Goal: Task Accomplishment & Management: Manage account settings

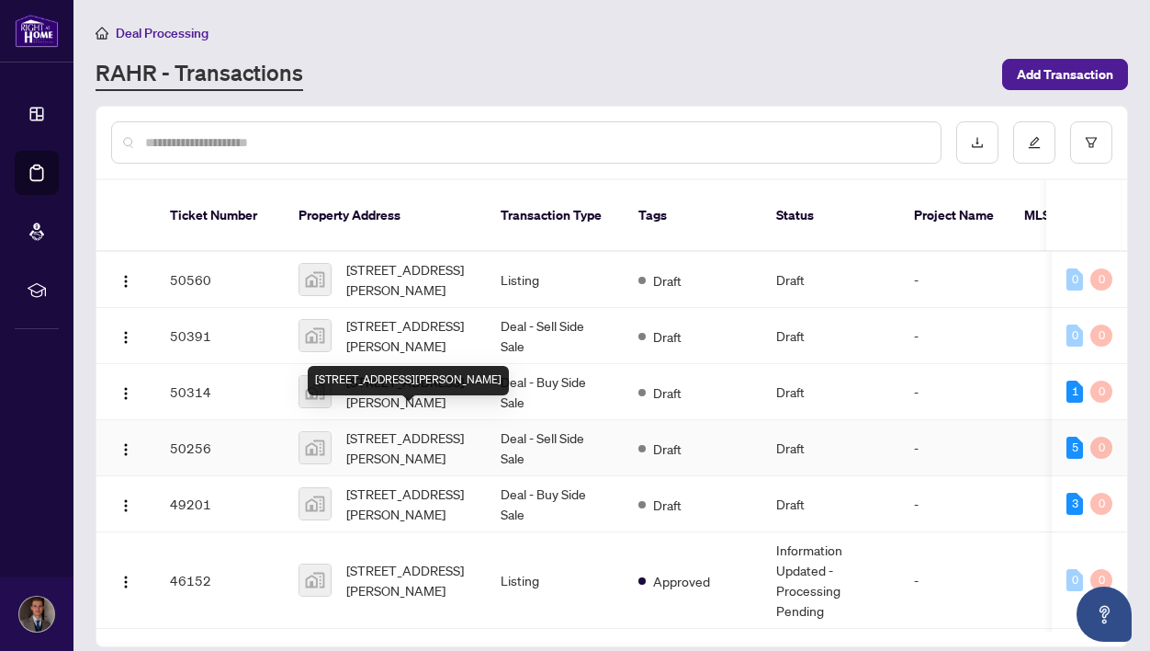
click at [417, 427] on span "[STREET_ADDRESS][PERSON_NAME]" at bounding box center [408, 447] width 125 height 40
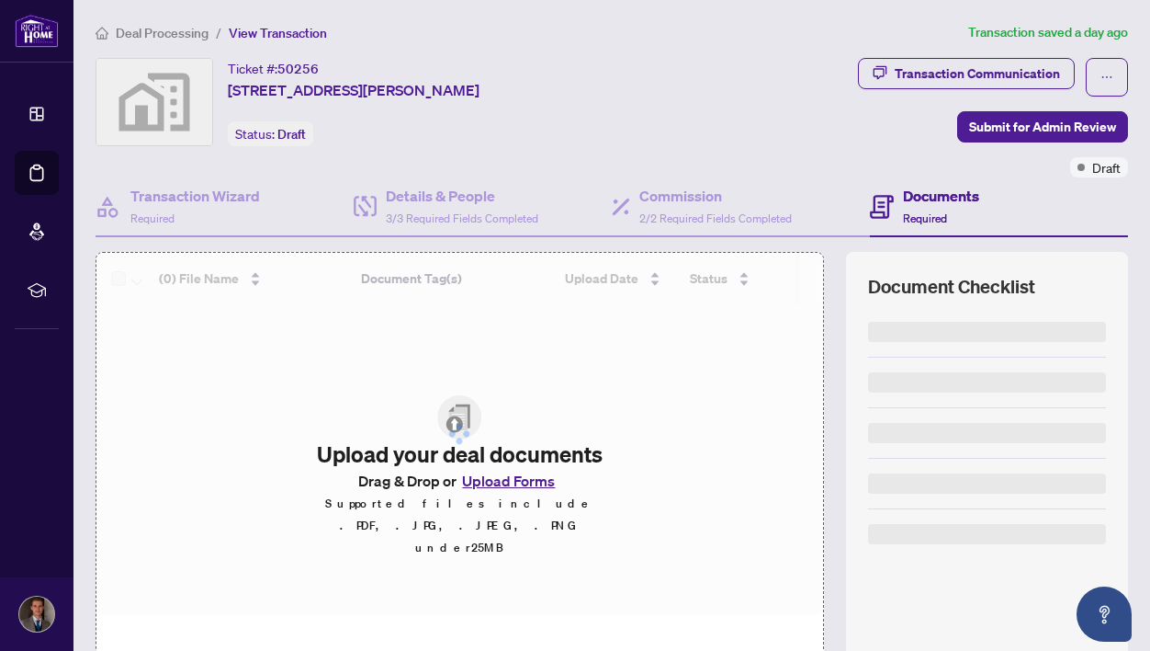
click at [946, 211] on span "Required" at bounding box center [925, 218] width 44 height 14
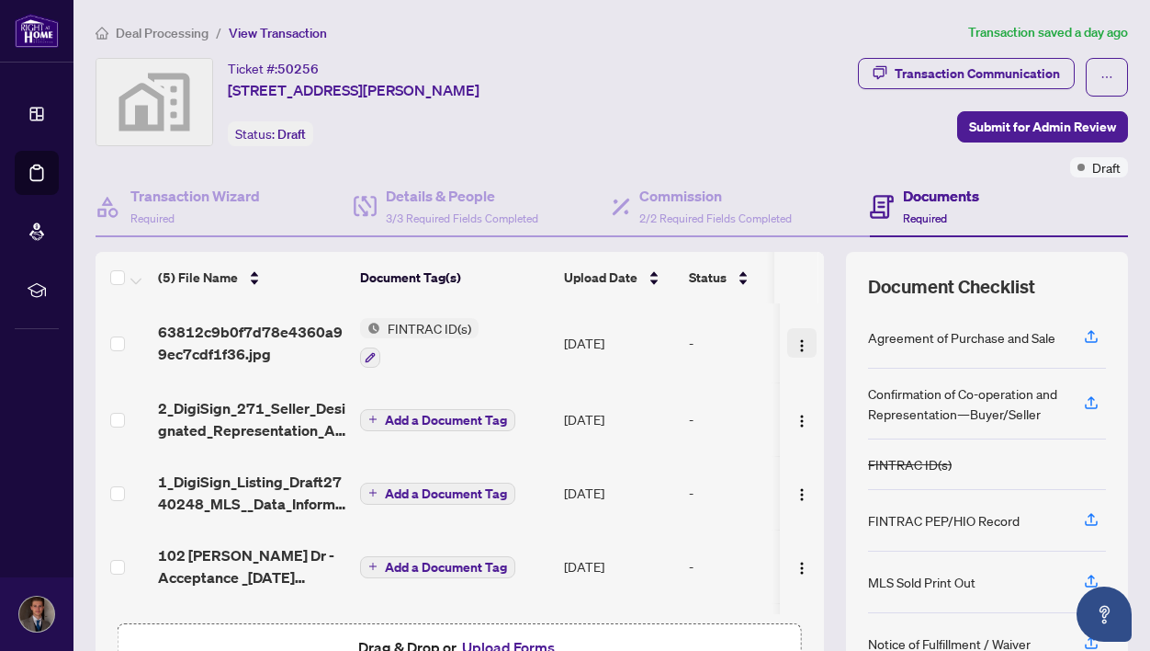
click at [795, 338] on img "button" at bounding box center [802, 345] width 15 height 15
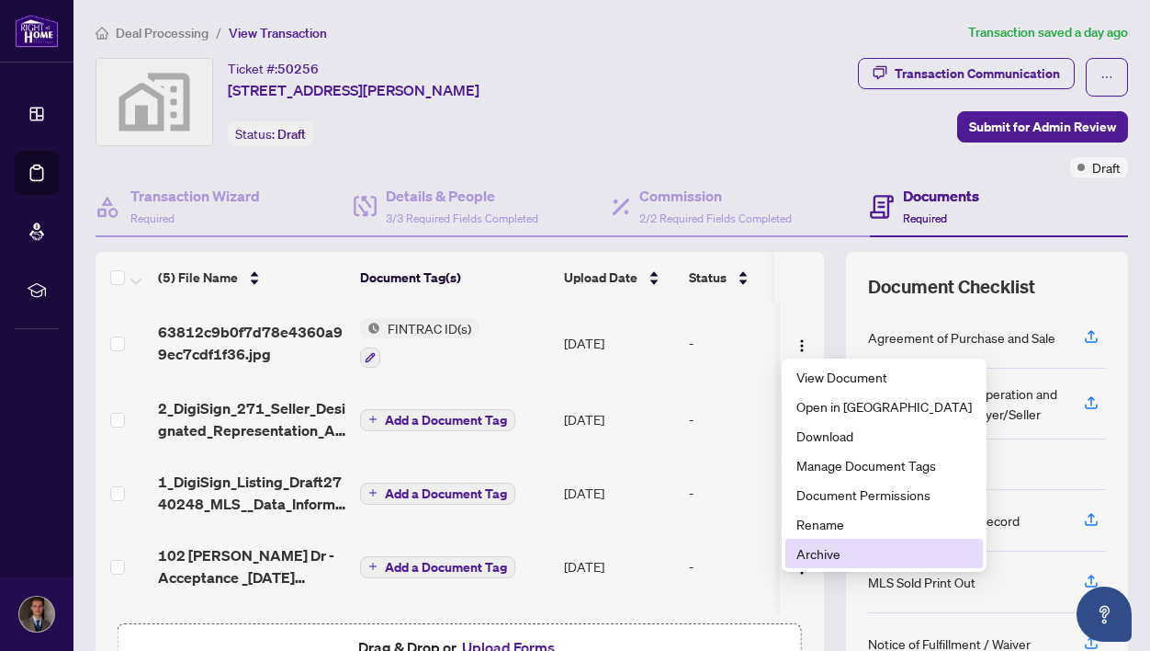
click at [843, 553] on span "Archive" at bounding box center [884, 553] width 175 height 20
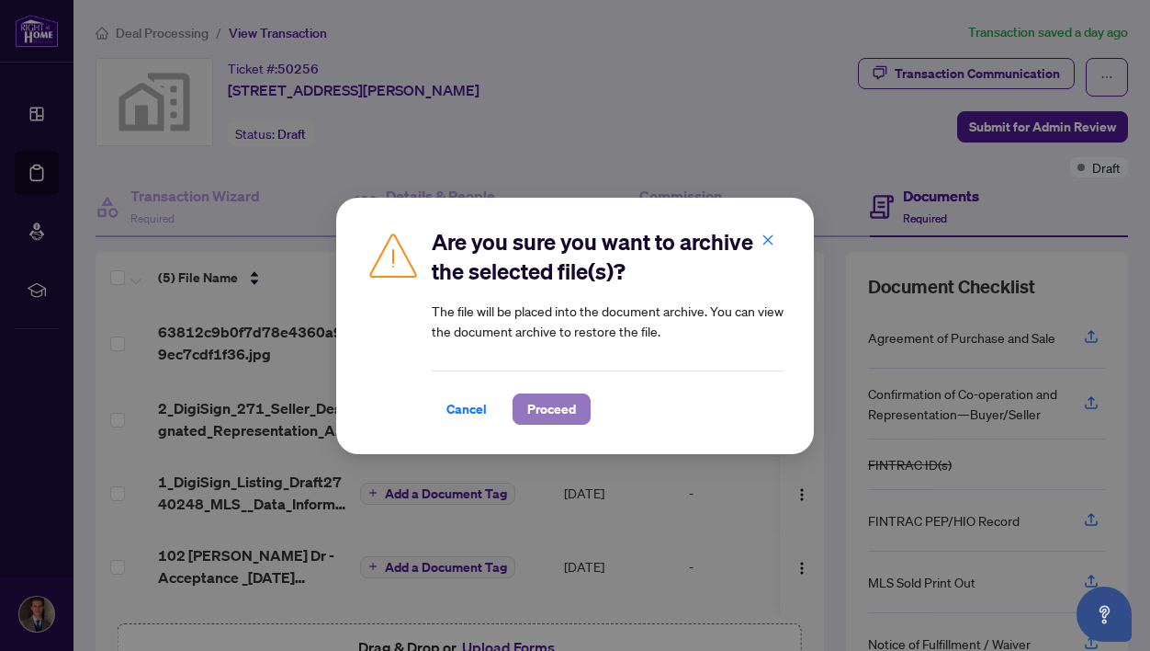
click at [557, 416] on span "Proceed" at bounding box center [551, 408] width 49 height 29
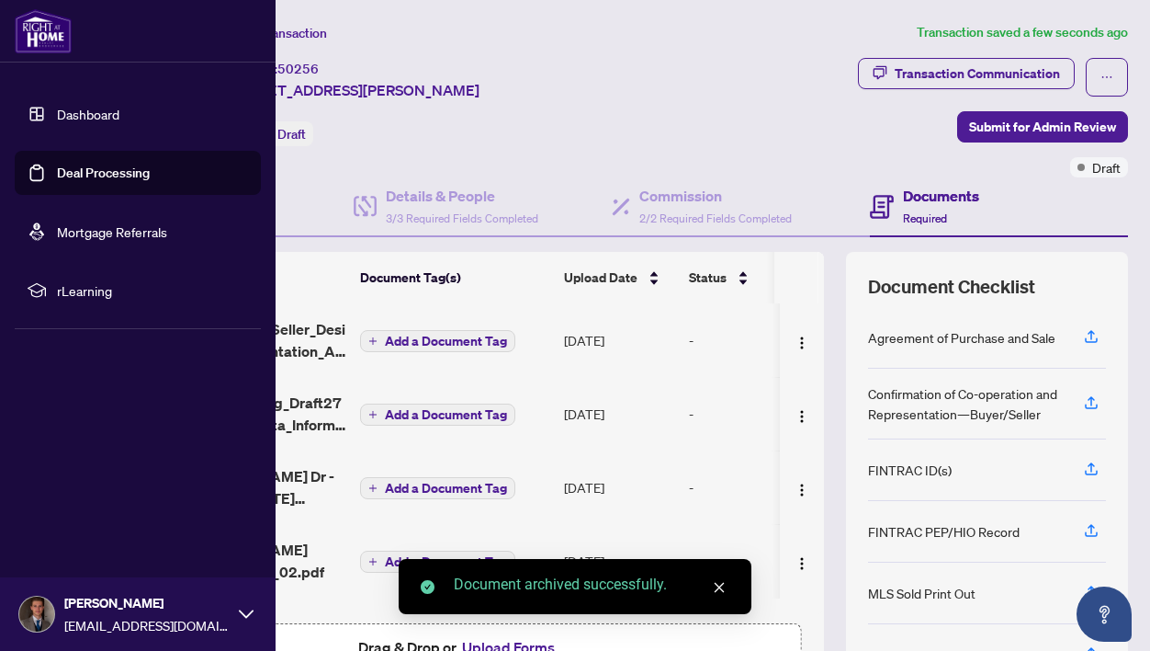
click at [110, 173] on link "Deal Processing" at bounding box center [103, 172] width 93 height 17
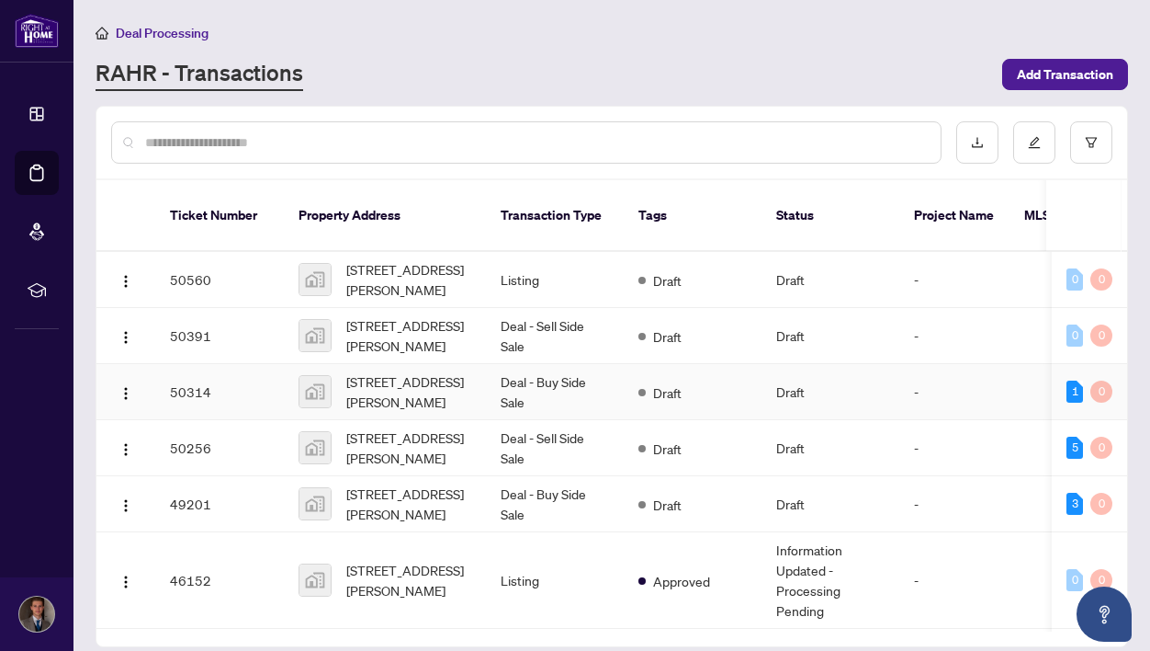
click at [578, 364] on td "Deal - Buy Side Sale" at bounding box center [555, 392] width 138 height 56
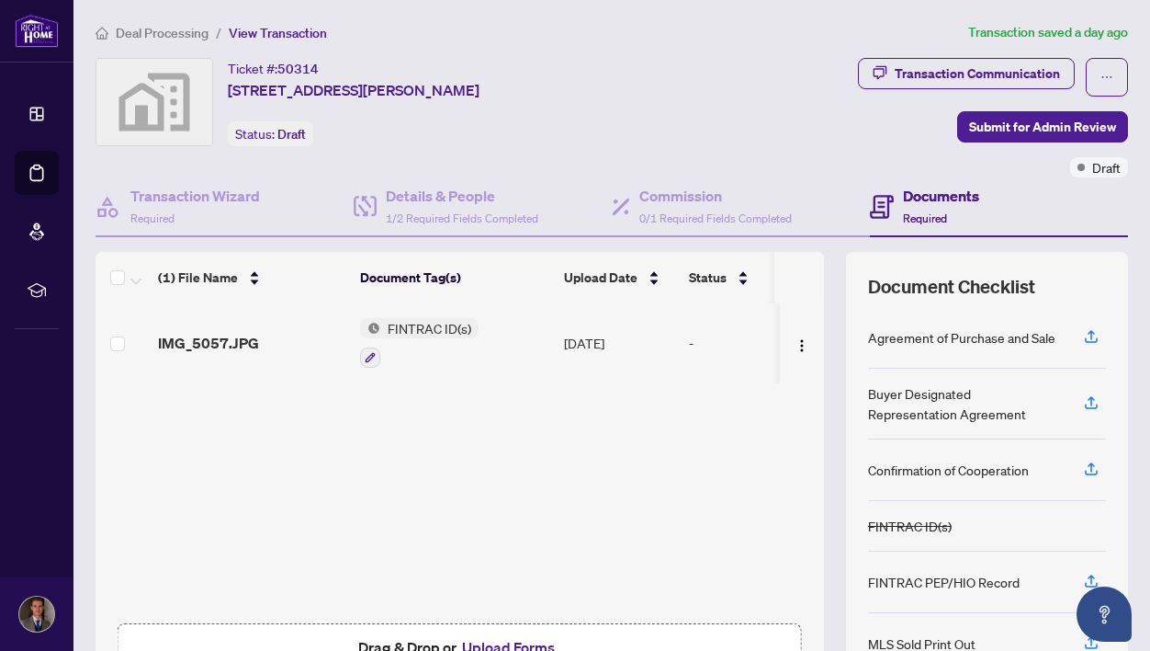
click at [907, 221] on span "Required" at bounding box center [925, 218] width 44 height 14
click at [496, 332] on td "FINTRAC ID(s)" at bounding box center [455, 342] width 204 height 79
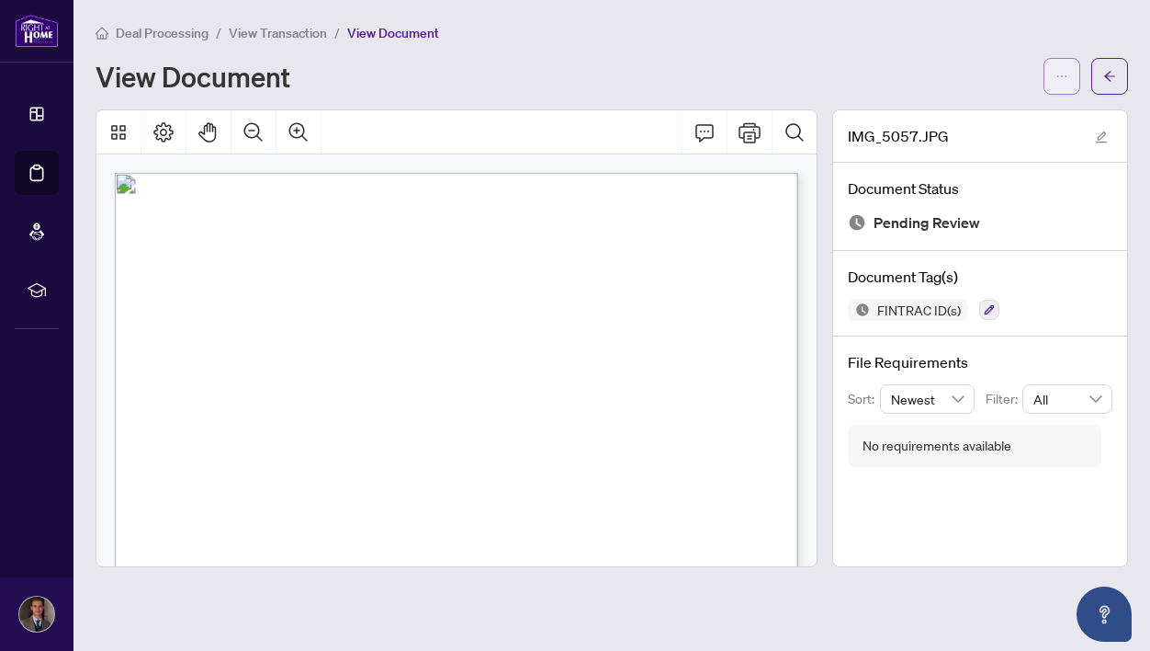
click at [1051, 78] on button "button" at bounding box center [1062, 76] width 37 height 37
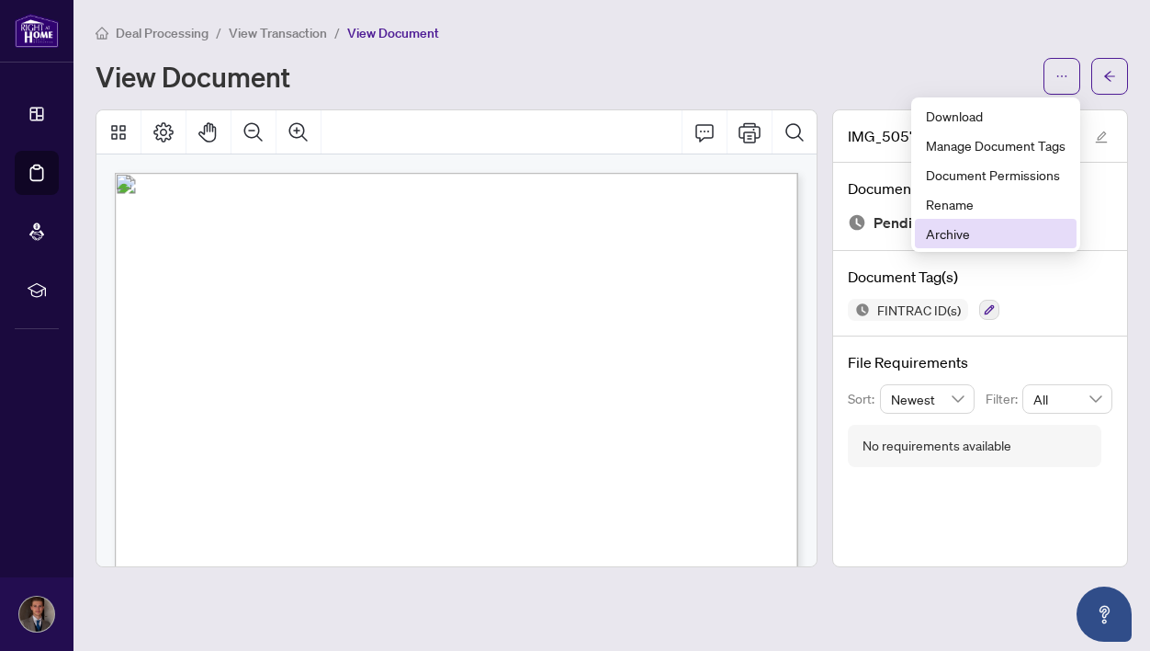
click at [964, 221] on li "Archive" at bounding box center [996, 233] width 162 height 29
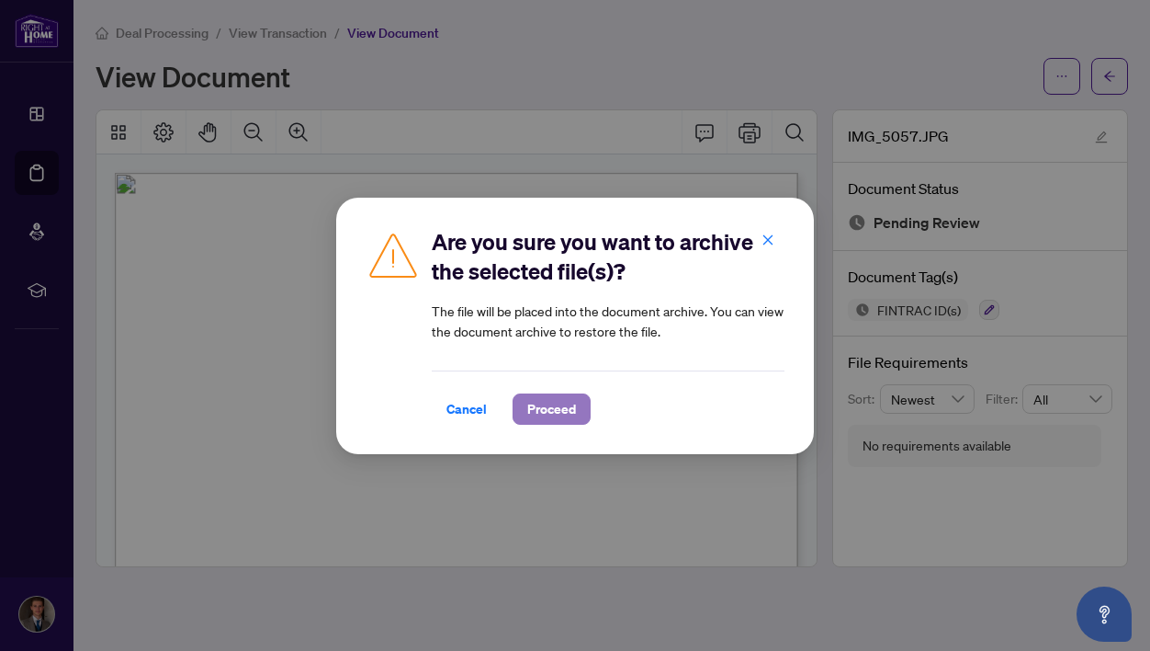
click at [566, 402] on span "Proceed" at bounding box center [551, 408] width 49 height 29
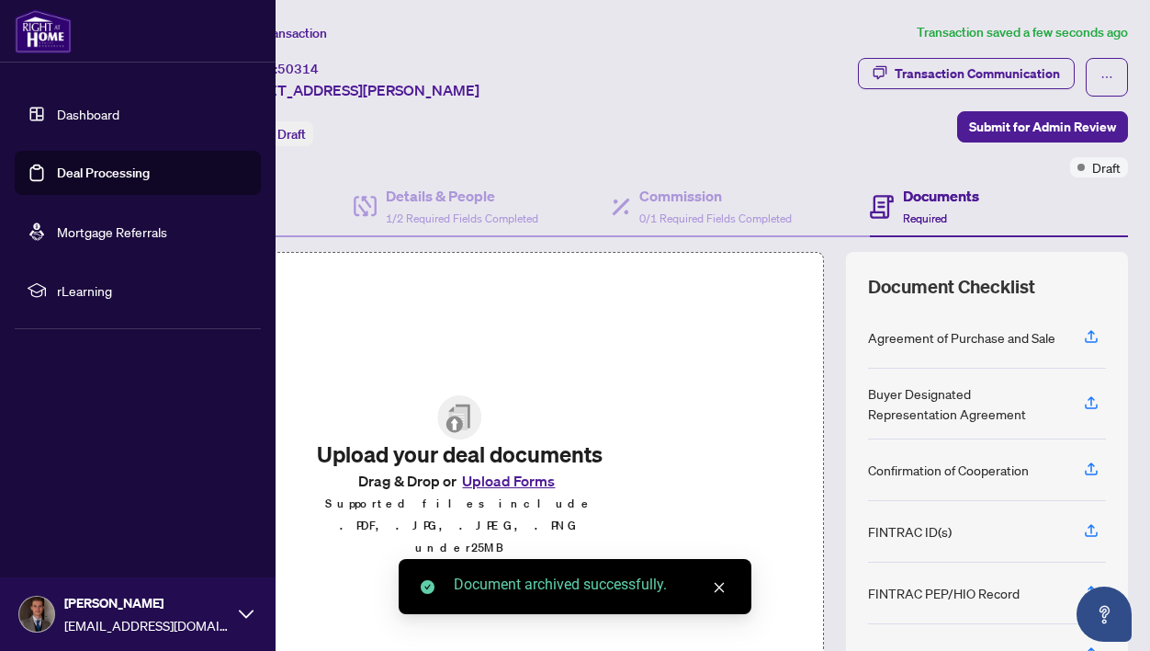
click at [57, 176] on link "Deal Processing" at bounding box center [103, 172] width 93 height 17
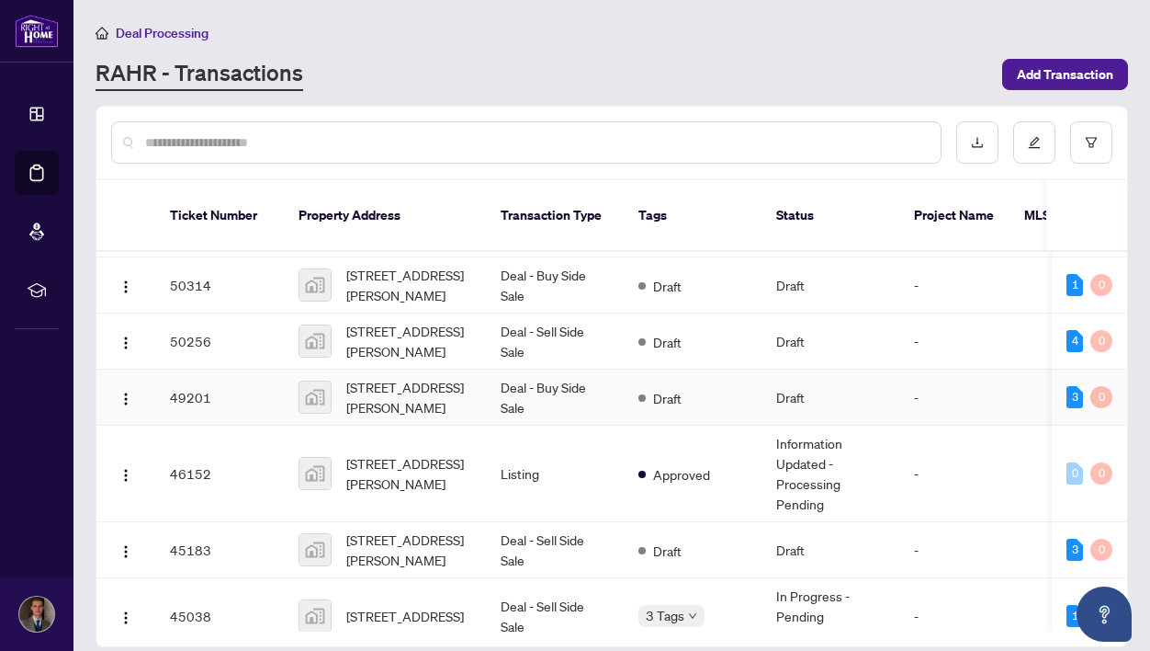
scroll to position [129, 0]
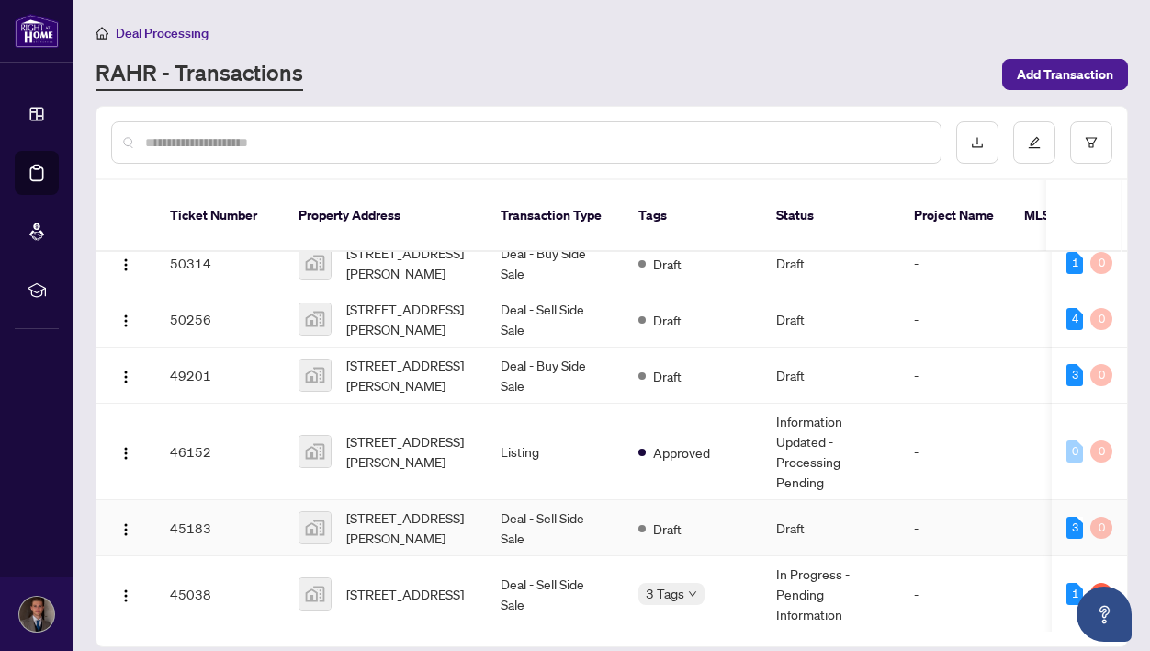
click at [476, 511] on td "[STREET_ADDRESS][PERSON_NAME]" at bounding box center [385, 528] width 202 height 56
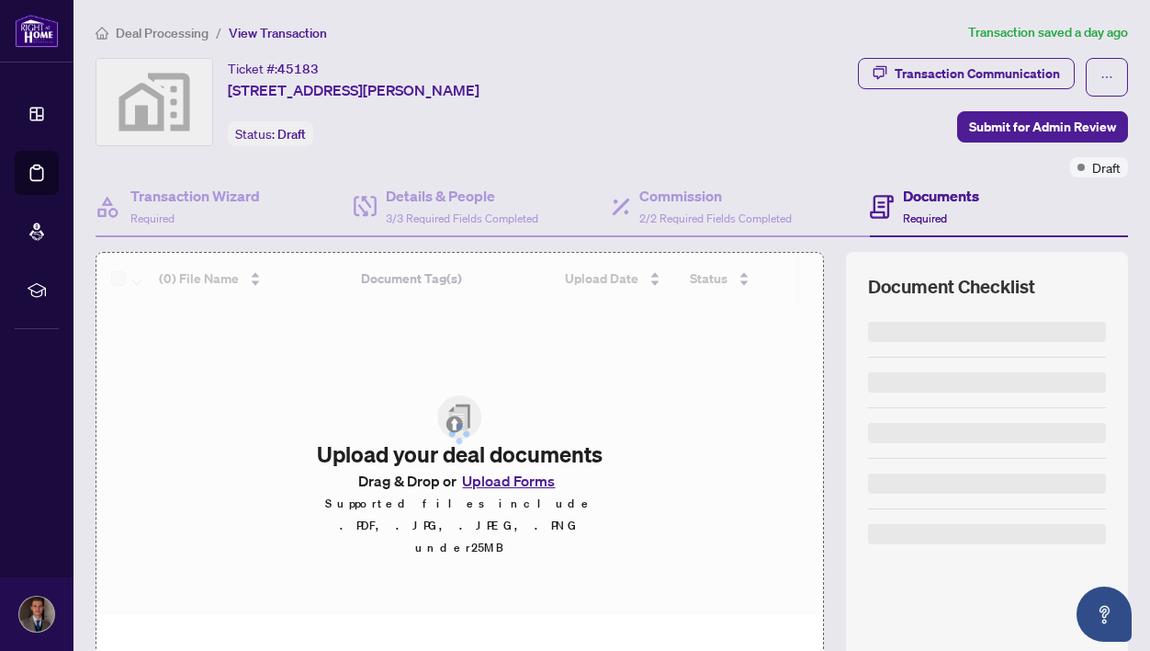
click at [934, 194] on h4 "Documents" at bounding box center [941, 196] width 76 height 22
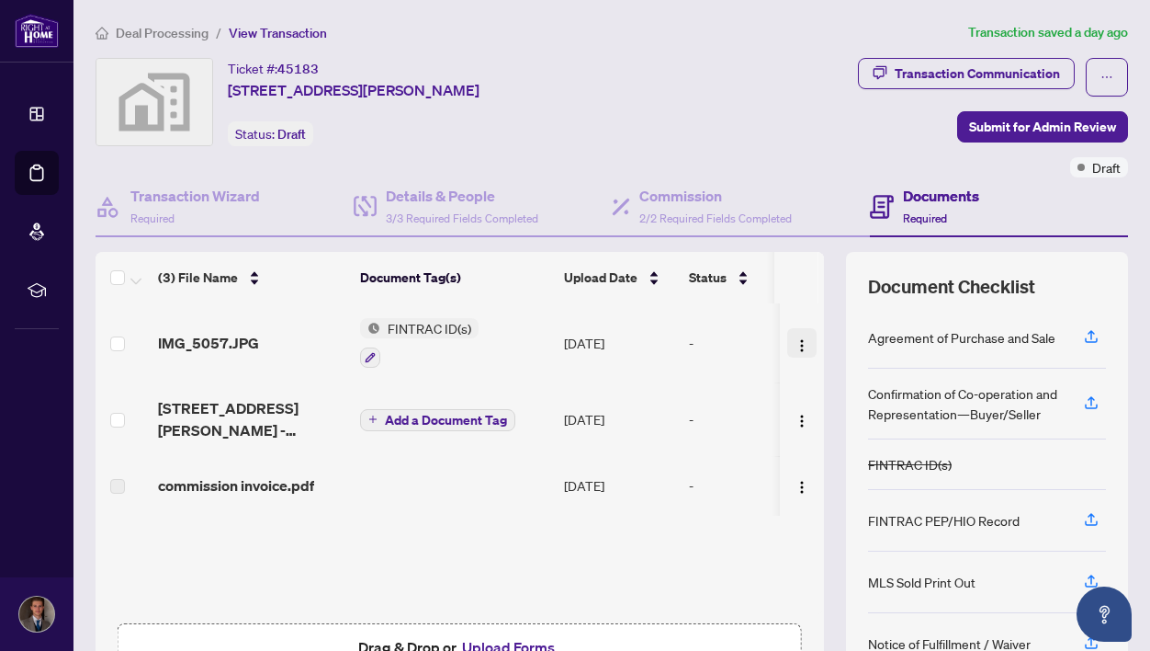
click at [800, 338] on img "button" at bounding box center [802, 345] width 15 height 15
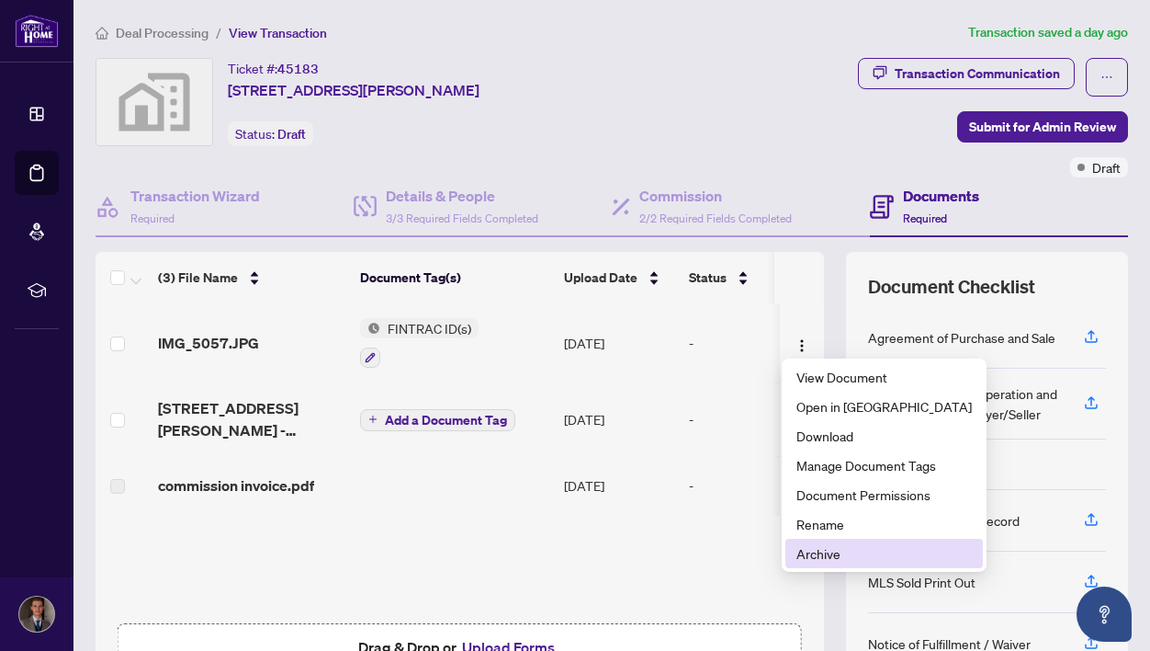
click at [845, 552] on span "Archive" at bounding box center [884, 553] width 175 height 20
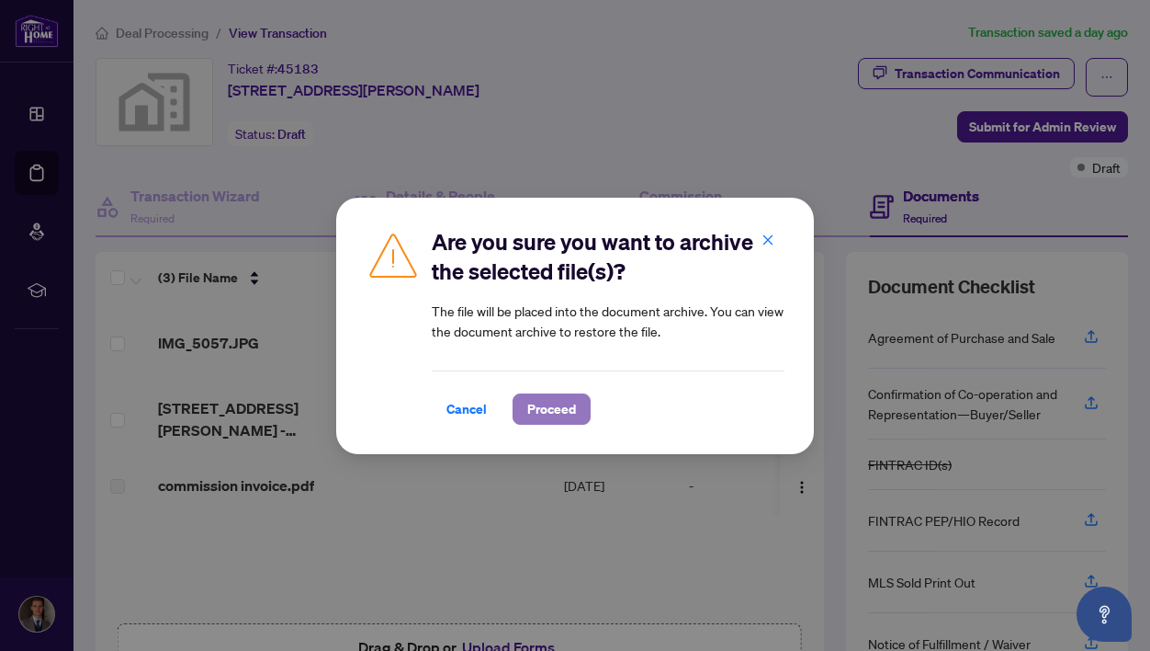
click at [547, 404] on span "Proceed" at bounding box center [551, 408] width 49 height 29
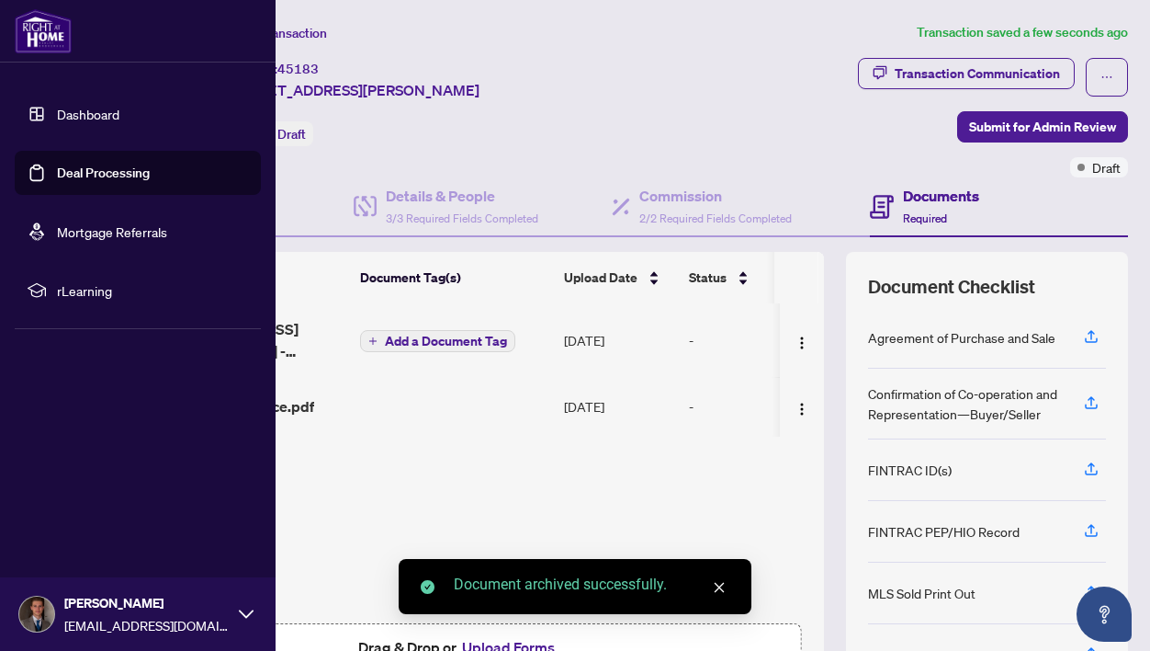
click at [57, 165] on link "Deal Processing" at bounding box center [103, 172] width 93 height 17
